Goal: Transaction & Acquisition: Purchase product/service

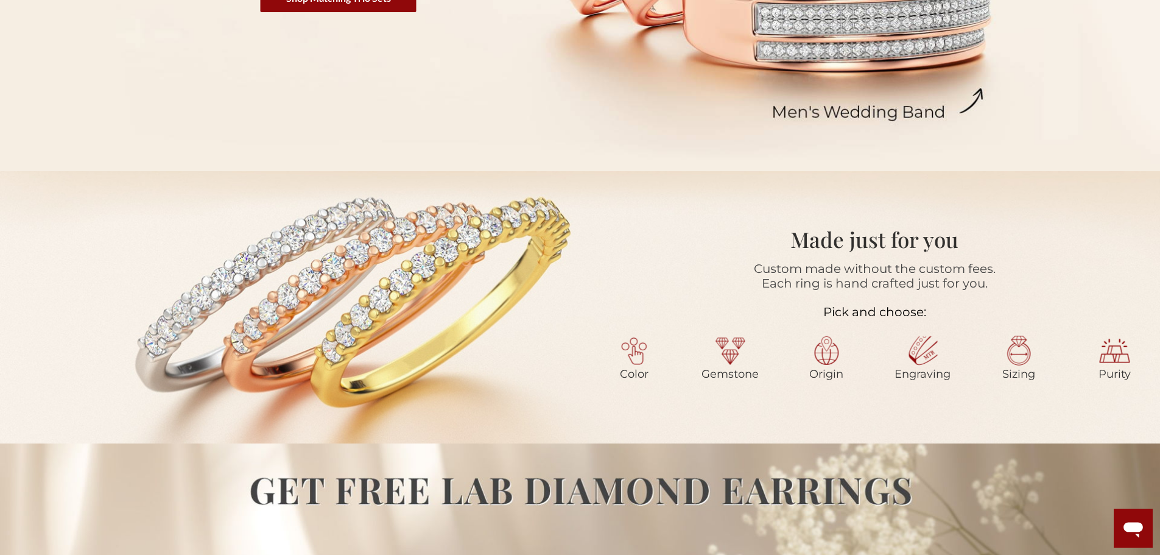
scroll to position [548, 0]
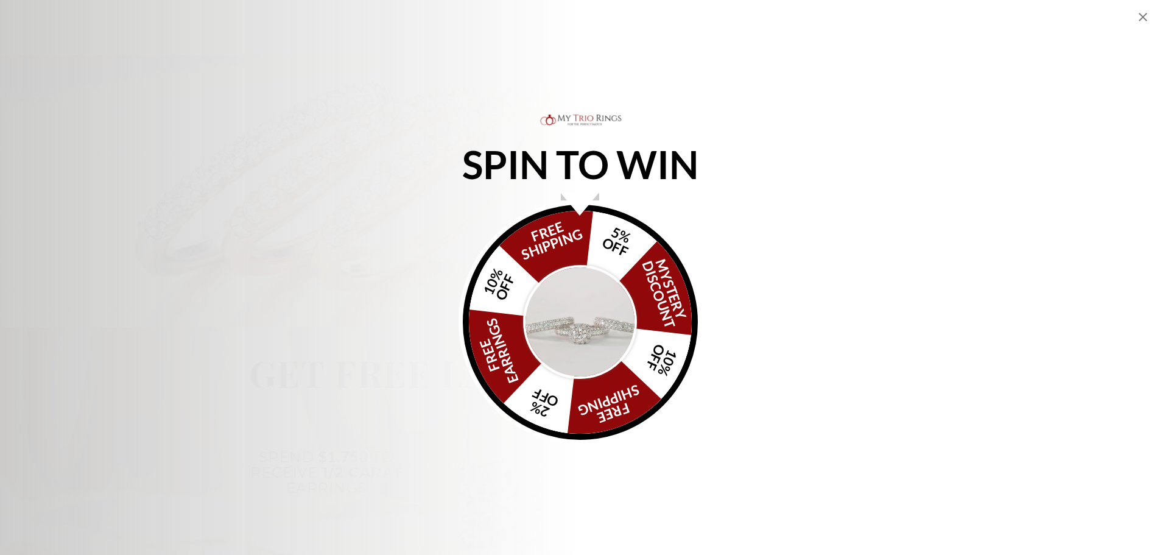
click at [1146, 15] on icon "Close popup" at bounding box center [1142, 17] width 15 height 15
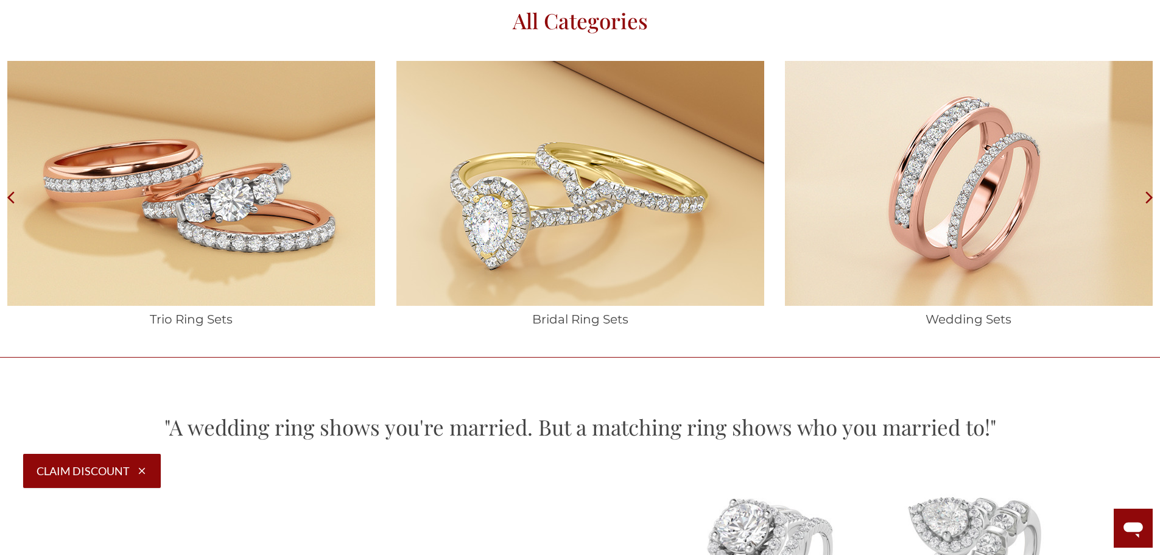
scroll to position [2131, 0]
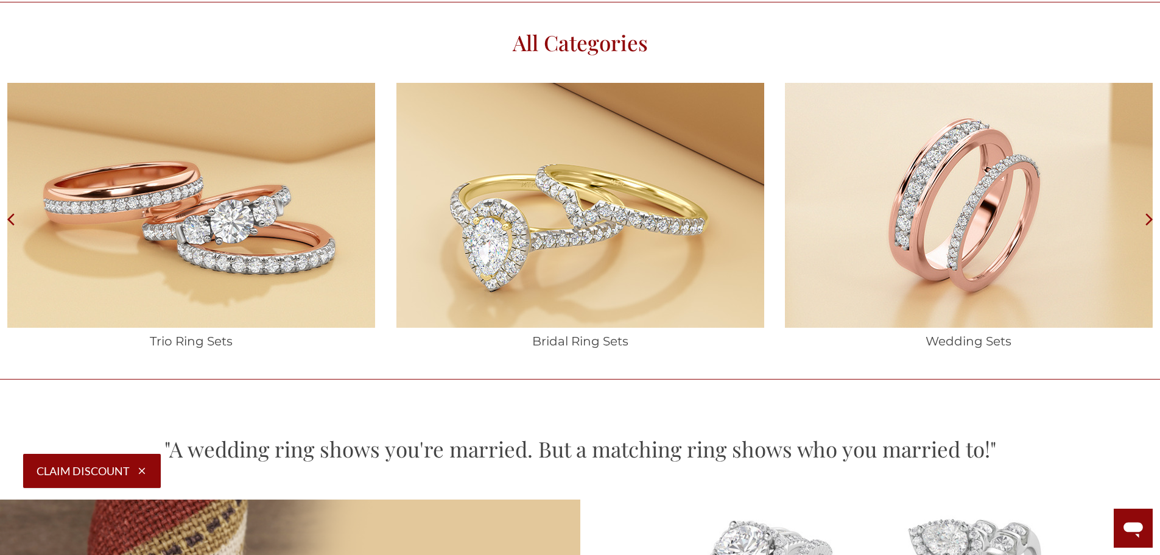
click at [204, 226] on img at bounding box center [191, 205] width 368 height 245
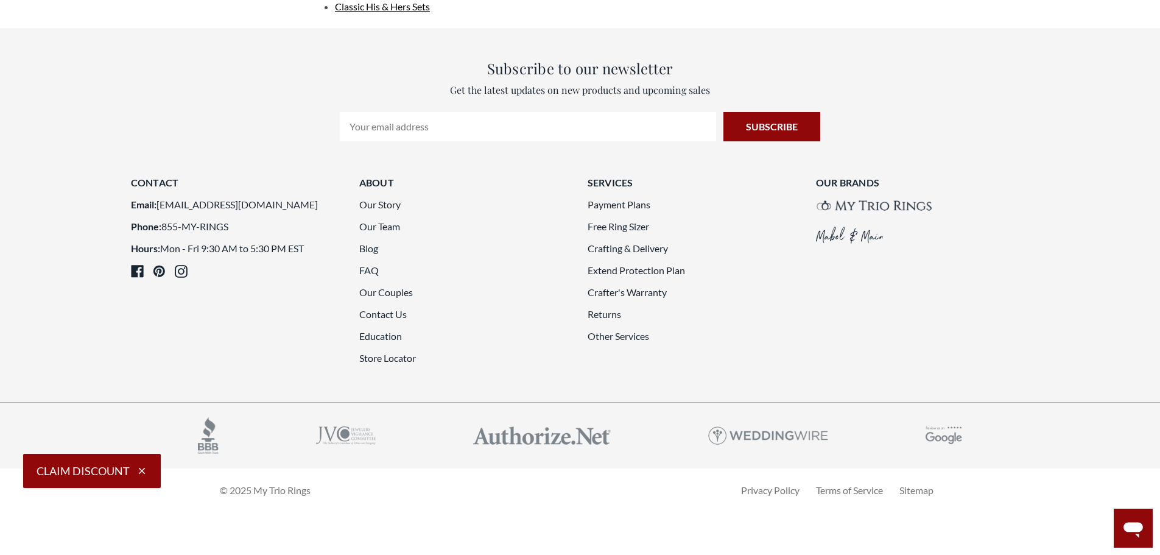
scroll to position [3531, 0]
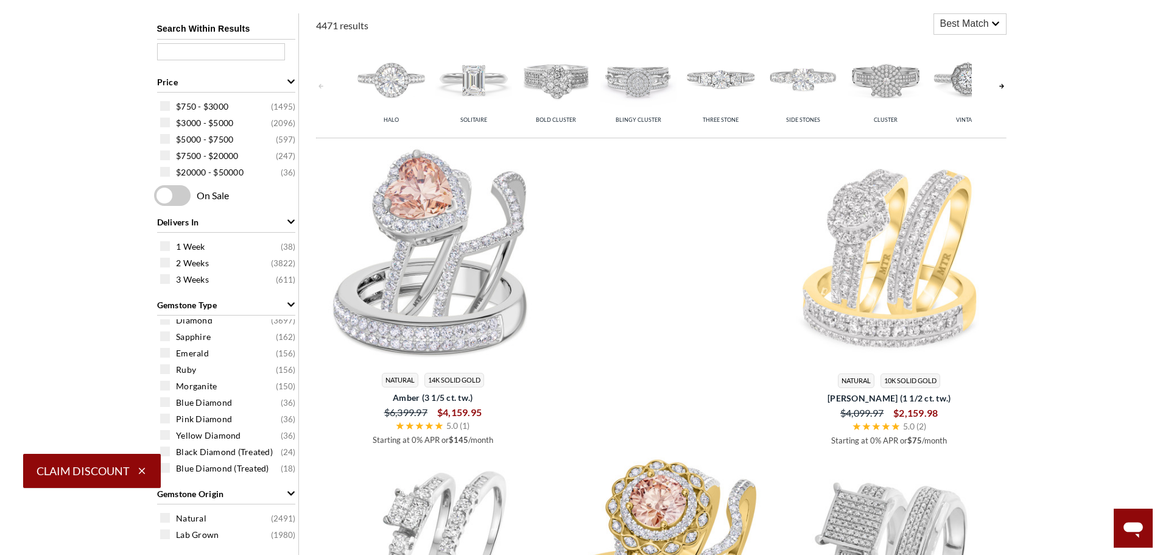
scroll to position [502, 0]
click at [486, 68] on img at bounding box center [473, 79] width 76 height 76
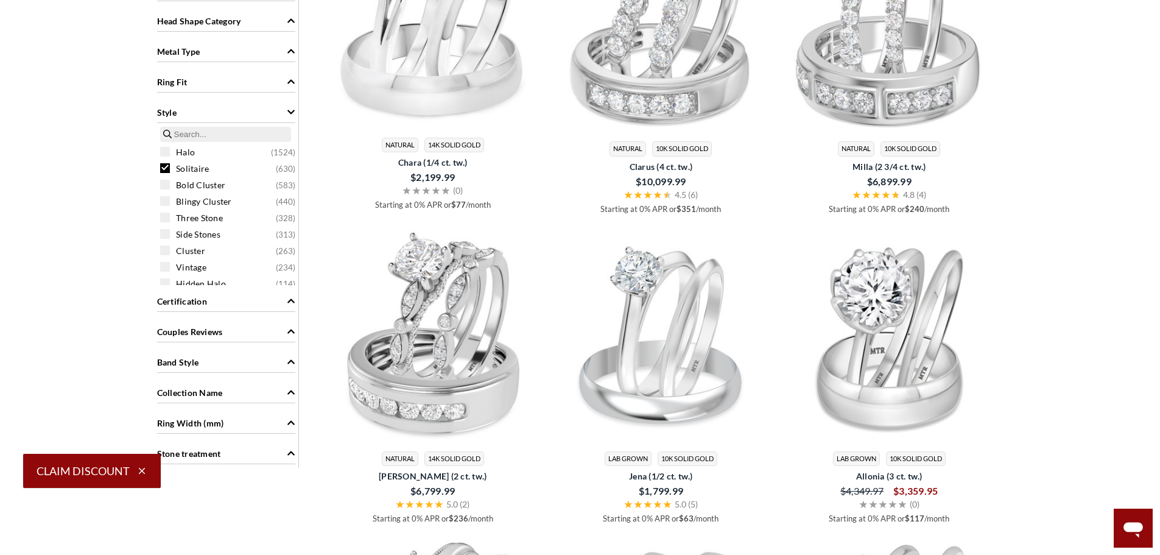
scroll to position [1172, 0]
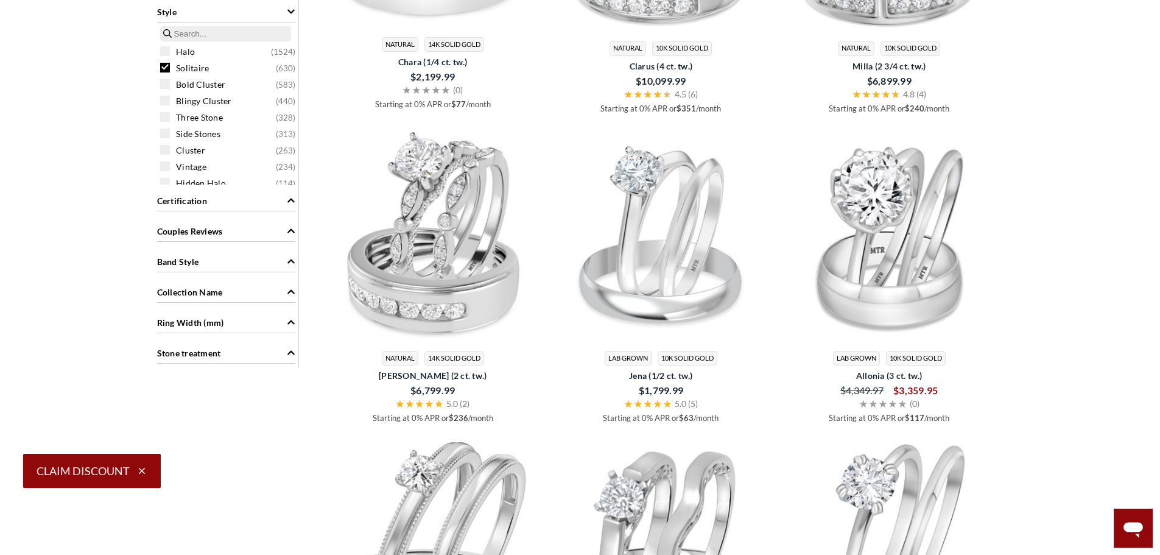
click at [242, 356] on div "Stone treatment" at bounding box center [226, 351] width 138 height 23
click at [245, 349] on div "Stone treatment" at bounding box center [226, 351] width 138 height 23
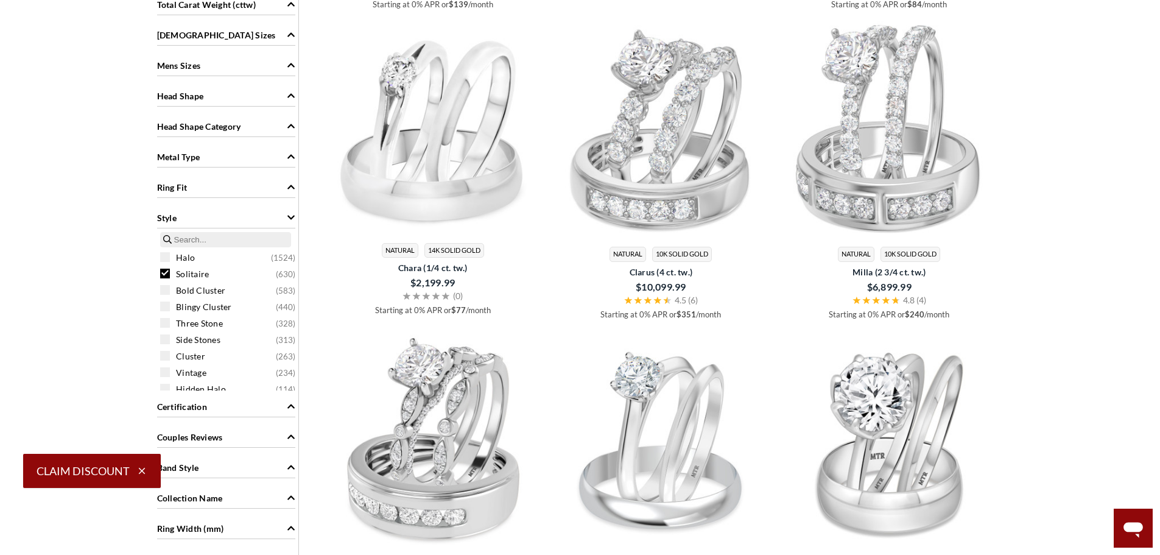
scroll to position [867, 0]
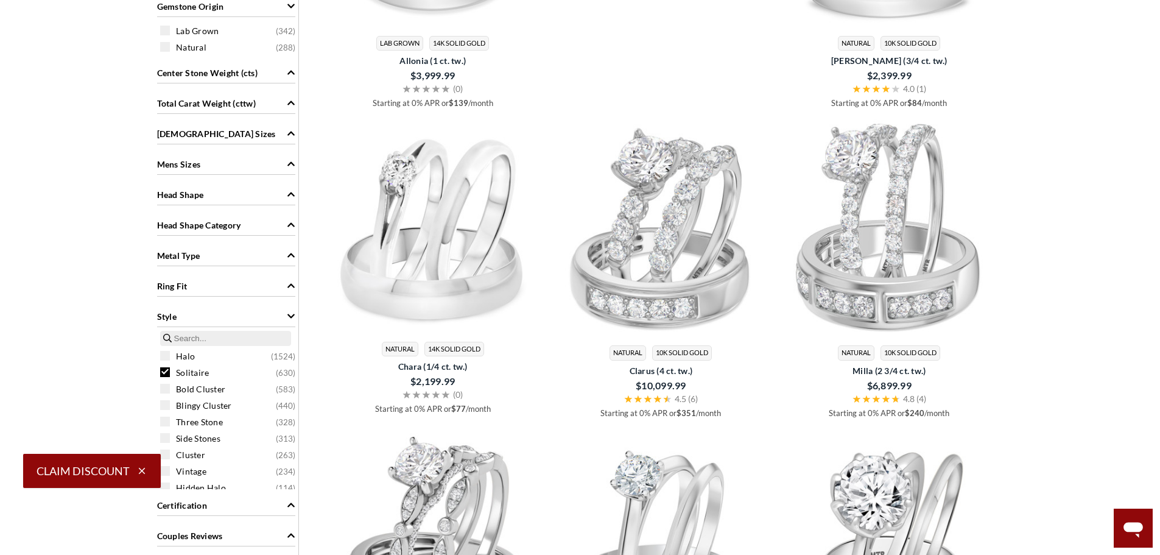
click at [197, 111] on div "Total Carat Weight (cttw)" at bounding box center [226, 102] width 138 height 23
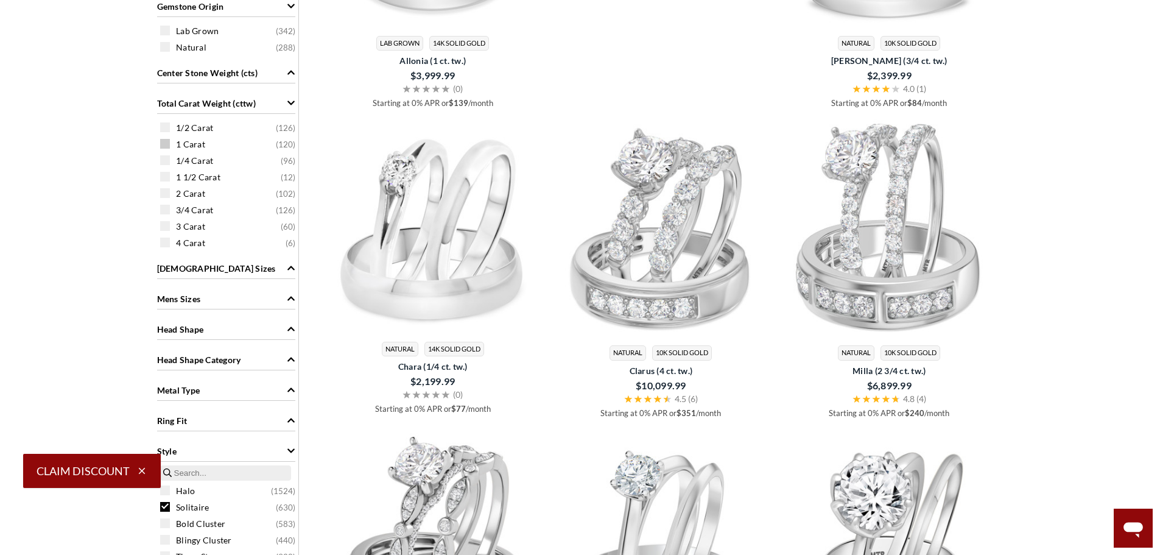
click at [169, 143] on span at bounding box center [165, 144] width 10 height 10
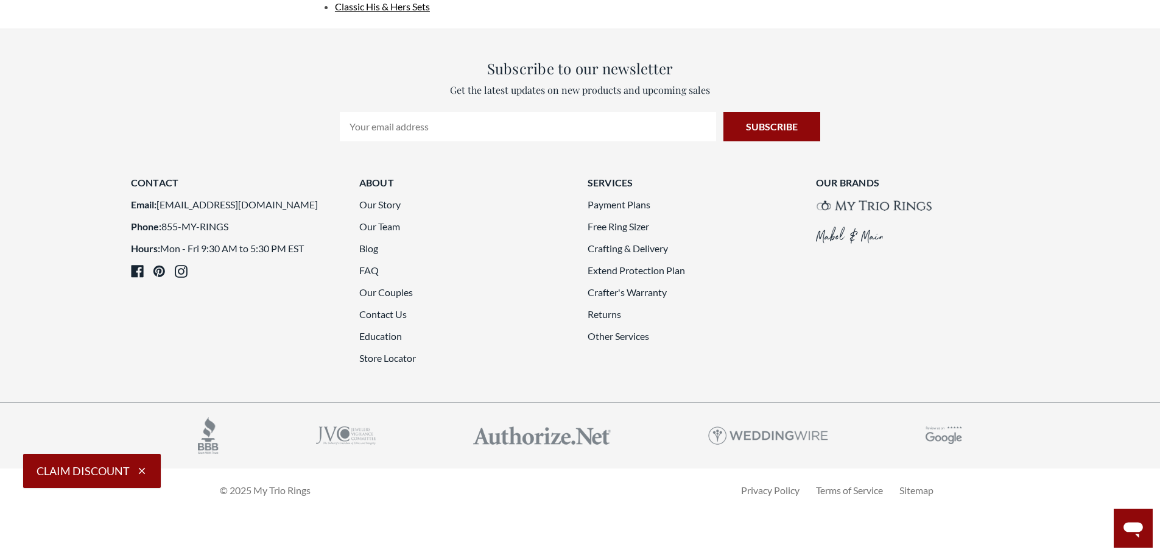
scroll to position [3546, 0]
